Goal: Check status: Check status

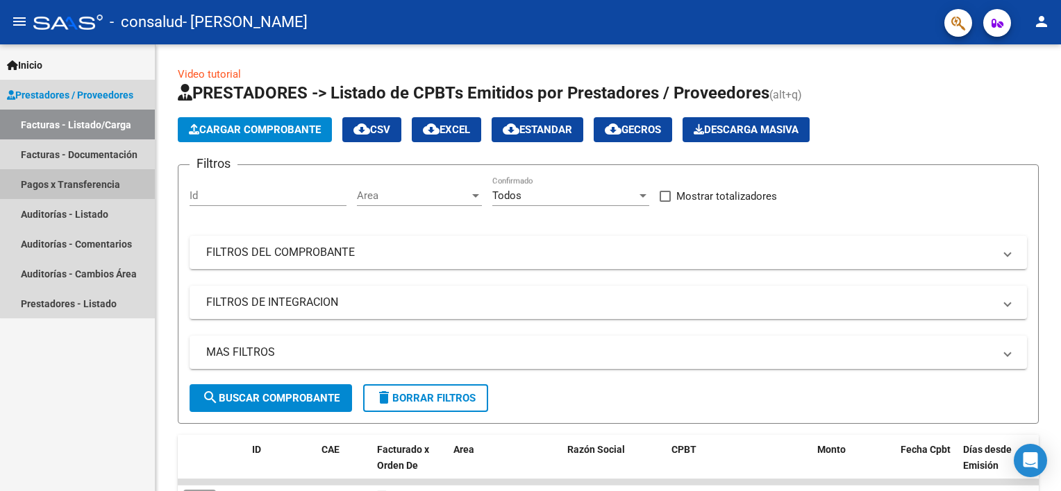
click at [97, 183] on link "Pagos x Transferencia" at bounding box center [77, 184] width 155 height 30
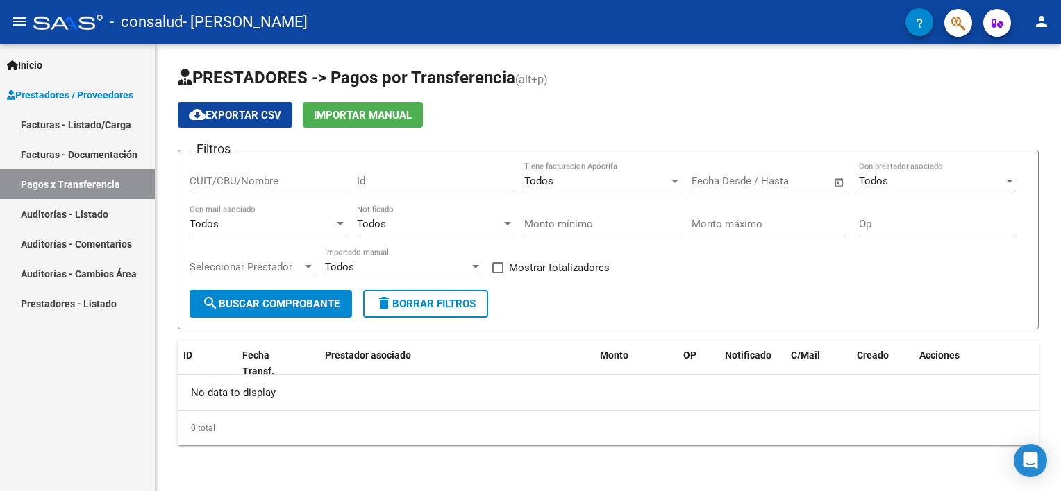
click at [253, 183] on input "CUIT/CBU/Nombre" at bounding box center [267, 181] width 157 height 12
type input "23325586044"
click at [911, 176] on div "Todos" at bounding box center [931, 181] width 144 height 12
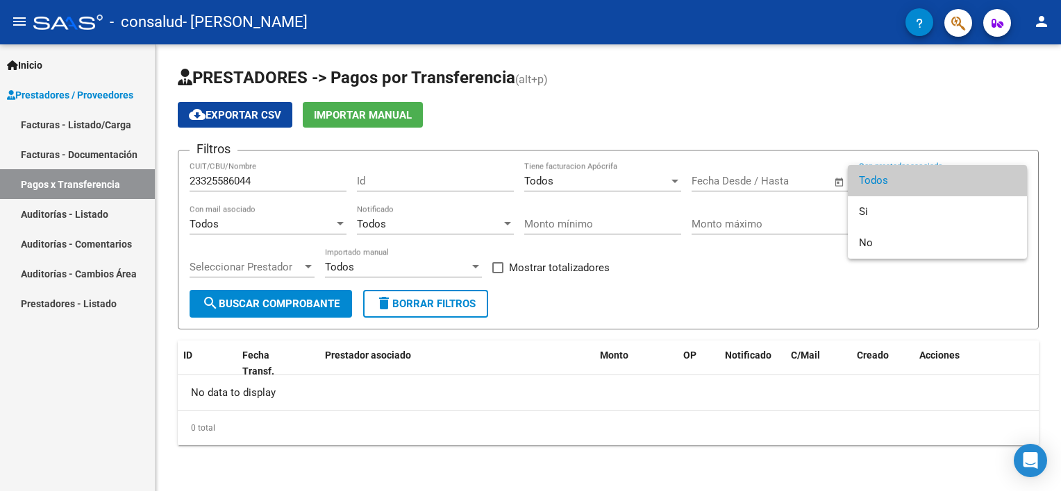
click at [913, 134] on div at bounding box center [530, 245] width 1061 height 491
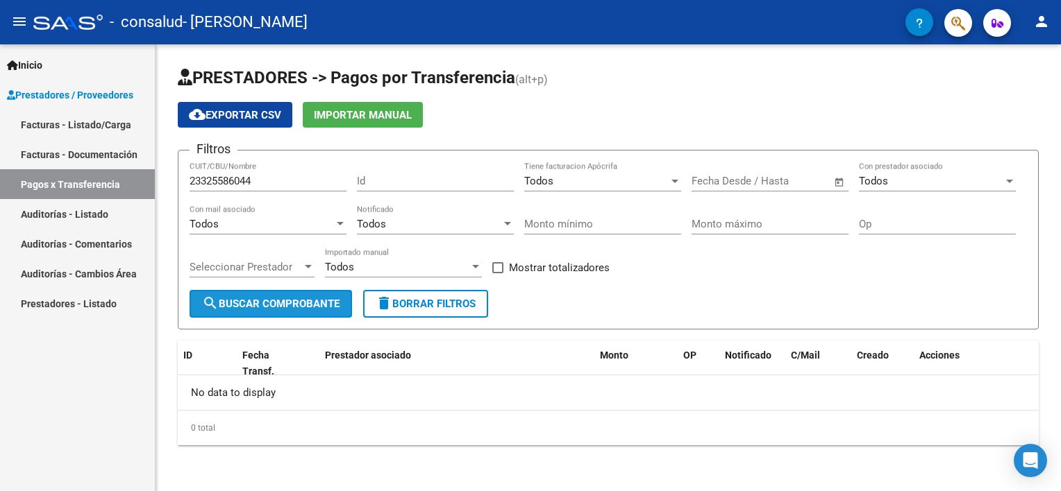
click at [289, 304] on span "search Buscar Comprobante" at bounding box center [270, 304] width 137 height 12
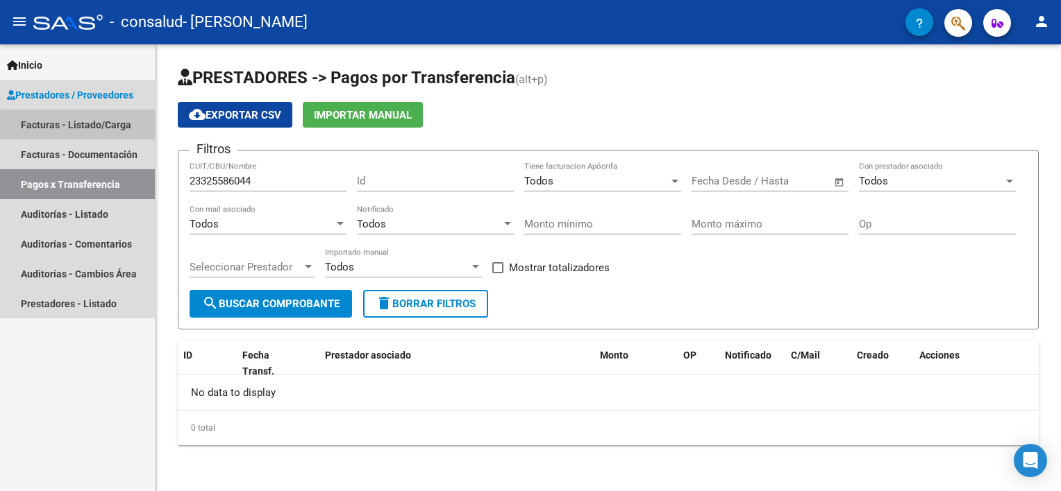
click at [114, 125] on link "Facturas - Listado/Carga" at bounding box center [77, 125] width 155 height 30
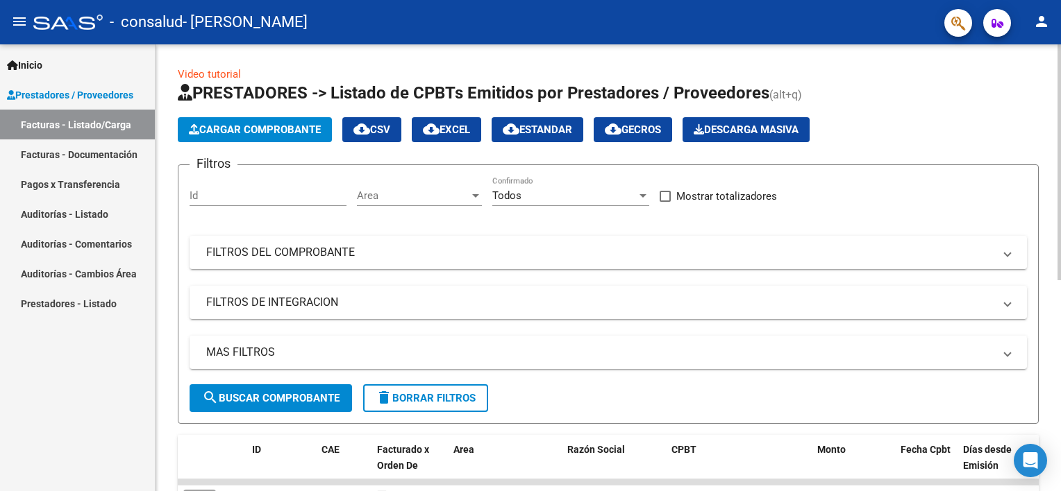
click at [1051, 423] on div "Video tutorial PRESTADORES -> Listado de CPBTs Emitidos por Prestadores / Prove…" at bounding box center [607, 463] width 905 height 838
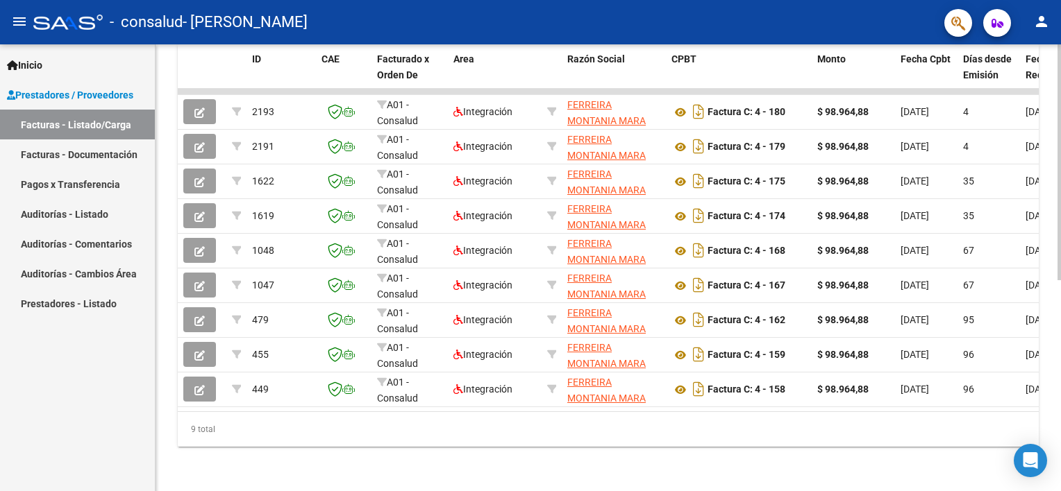
click at [1060, 419] on html "menu - consalud - [PERSON_NAME] SOLEDAD person Inicio Instructivos Contacto OS …" at bounding box center [530, 245] width 1061 height 491
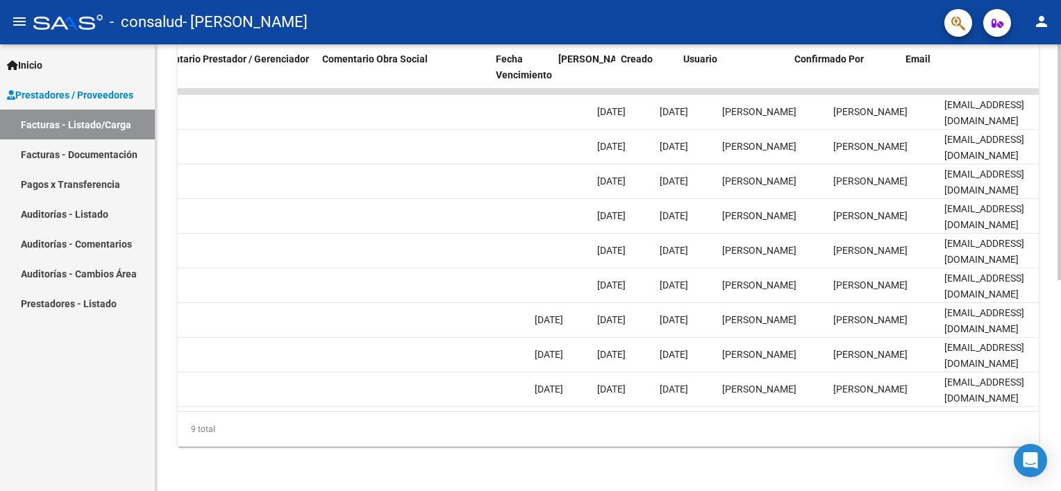
scroll to position [0, 2065]
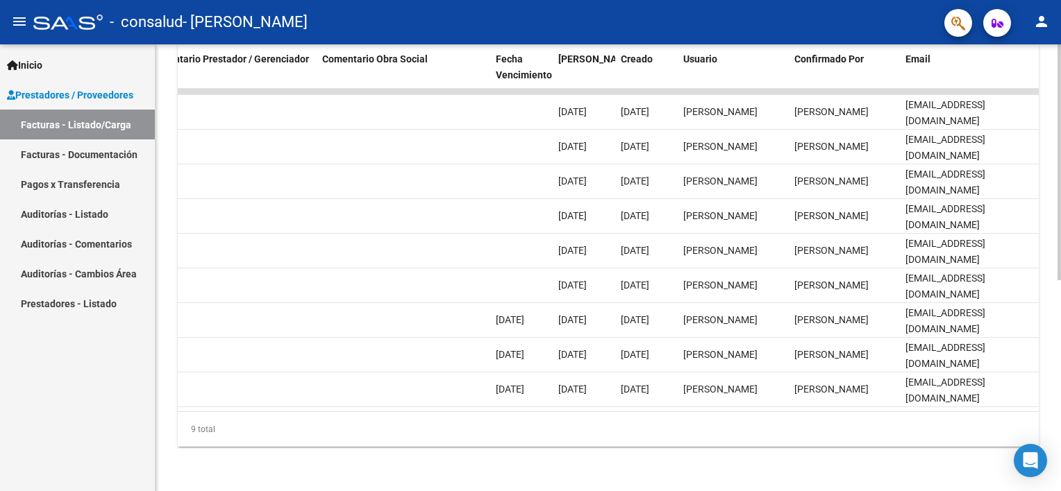
drag, startPoint x: 1021, startPoint y: 414, endPoint x: 1012, endPoint y: 414, distance: 9.0
click at [1012, 414] on div "9 total" at bounding box center [608, 429] width 861 height 35
